Goal: Information Seeking & Learning: Learn about a topic

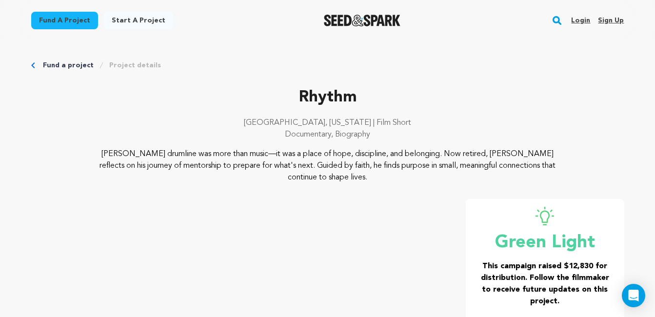
scroll to position [718, 0]
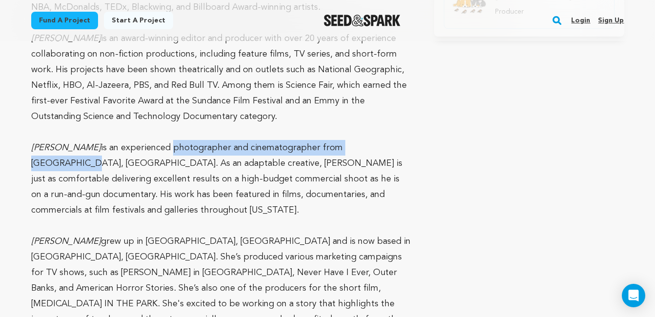
drag, startPoint x: 161, startPoint y: 149, endPoint x: 379, endPoint y: 151, distance: 217.5
click at [379, 151] on p "[PERSON_NAME] is an experienced photographer and cinematographer from [GEOGRAPH…" at bounding box center [221, 179] width 380 height 78
copy p "photographer and cinematographer from [GEOGRAPHIC_DATA], [GEOGRAPHIC_DATA]."
click at [239, 140] on p "[PERSON_NAME] is an experienced photographer and cinematographer from [GEOGRAPH…" at bounding box center [221, 179] width 380 height 78
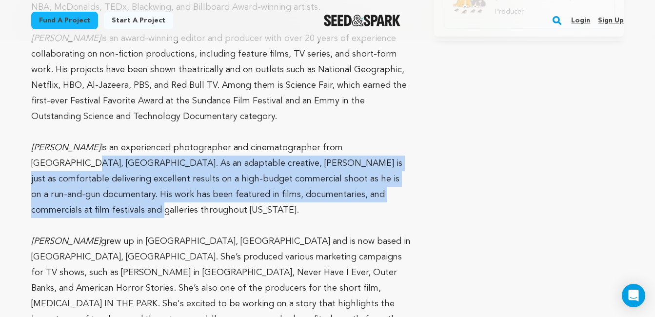
drag, startPoint x: 379, startPoint y: 144, endPoint x: 393, endPoint y: 191, distance: 48.2
click at [393, 191] on p "[PERSON_NAME] is an experienced photographer and cinematographer from [GEOGRAPH…" at bounding box center [221, 179] width 380 height 78
copy p "As an adaptable creative, [PERSON_NAME] is just as comfortable delivering excel…"
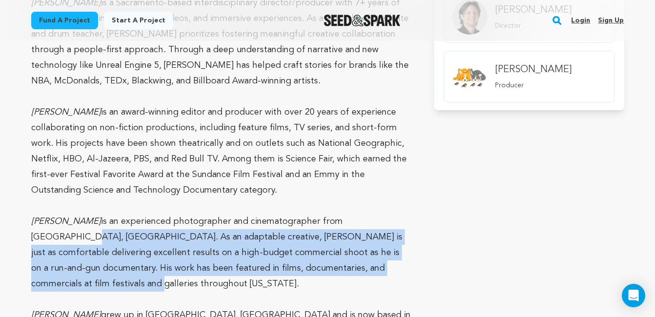
scroll to position [644, 0]
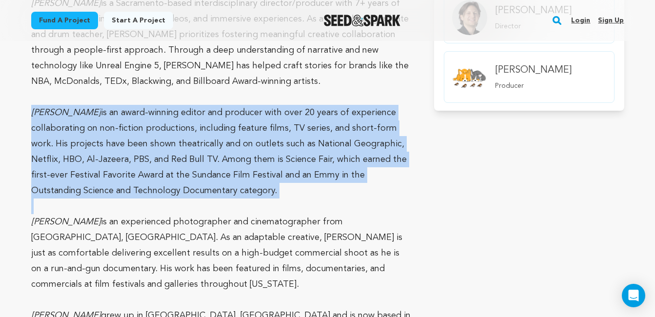
drag, startPoint x: 32, startPoint y: 113, endPoint x: 263, endPoint y: 201, distance: 247.2
click at [263, 201] on div "[PERSON_NAME] is a Sacramento-based interdisciplinary director/producer with 7+…" at bounding box center [221, 277] width 380 height 562
copy p "[PERSON_NAME] is an award-winning editor and producer with over 20 years of exp…"
